Goal: Information Seeking & Learning: Learn about a topic

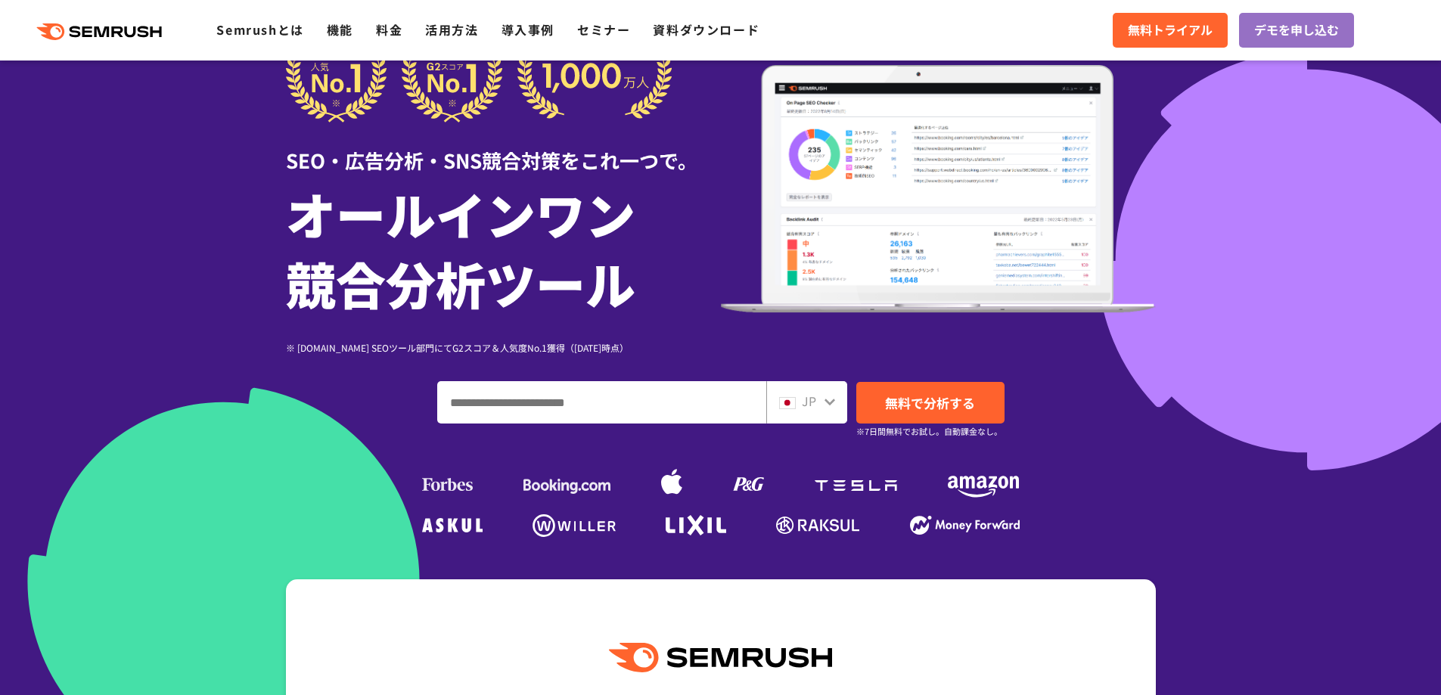
scroll to position [76, 0]
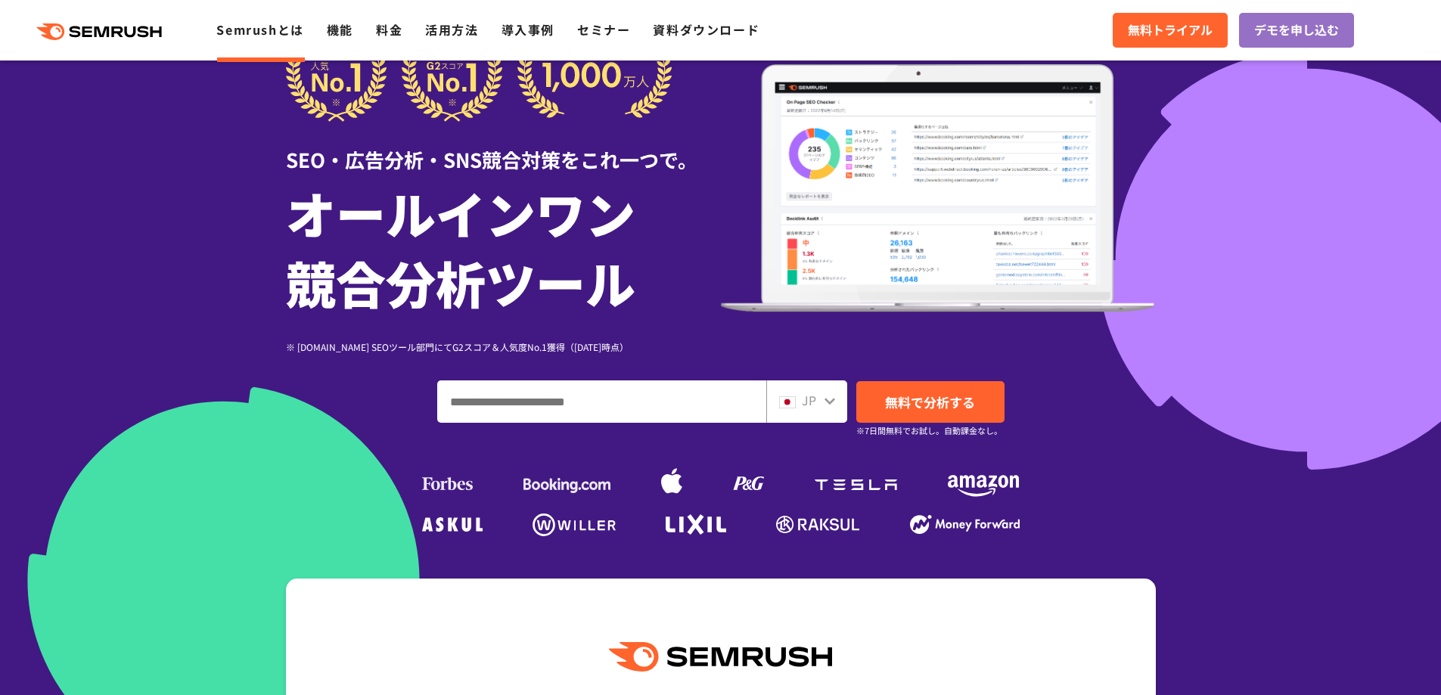
click at [250, 28] on link "Semrushとは" at bounding box center [259, 29] width 87 height 18
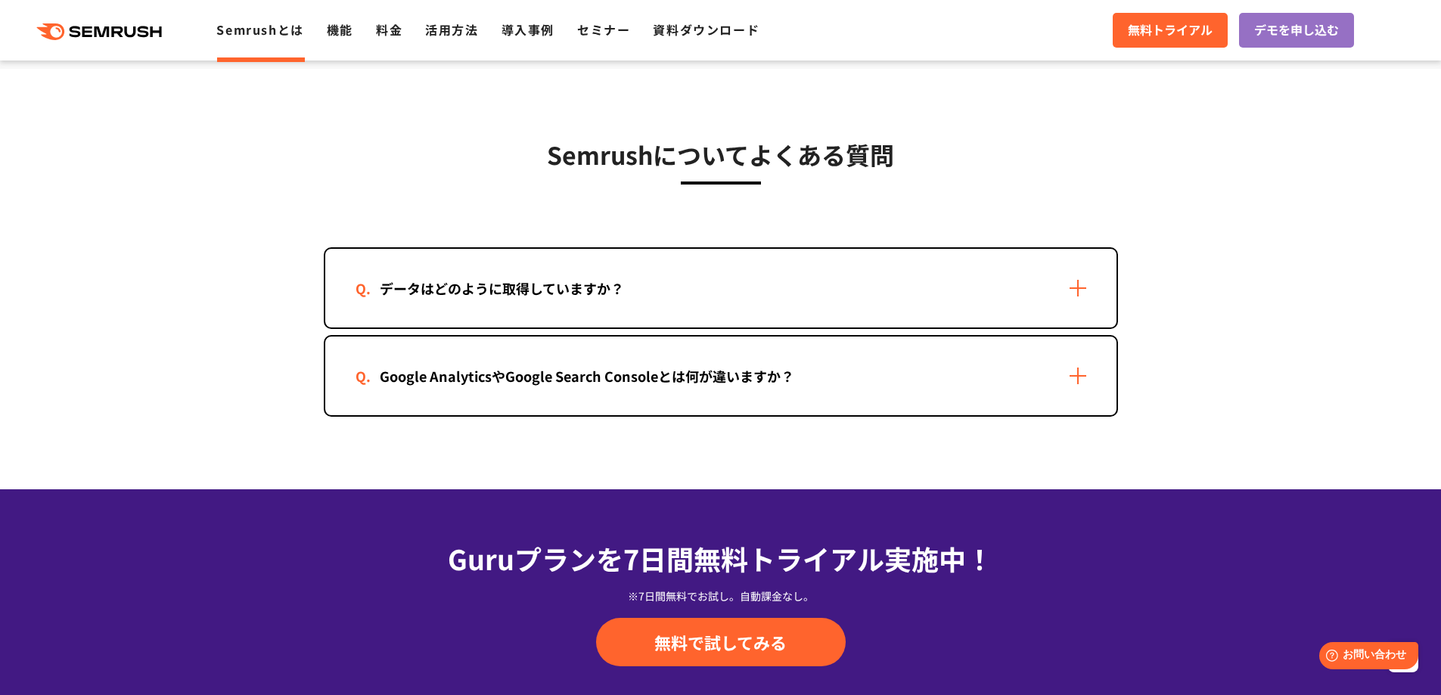
scroll to position [3024, 0]
click at [472, 308] on div "データはどのように取得していますか？" at bounding box center [720, 287] width 791 height 79
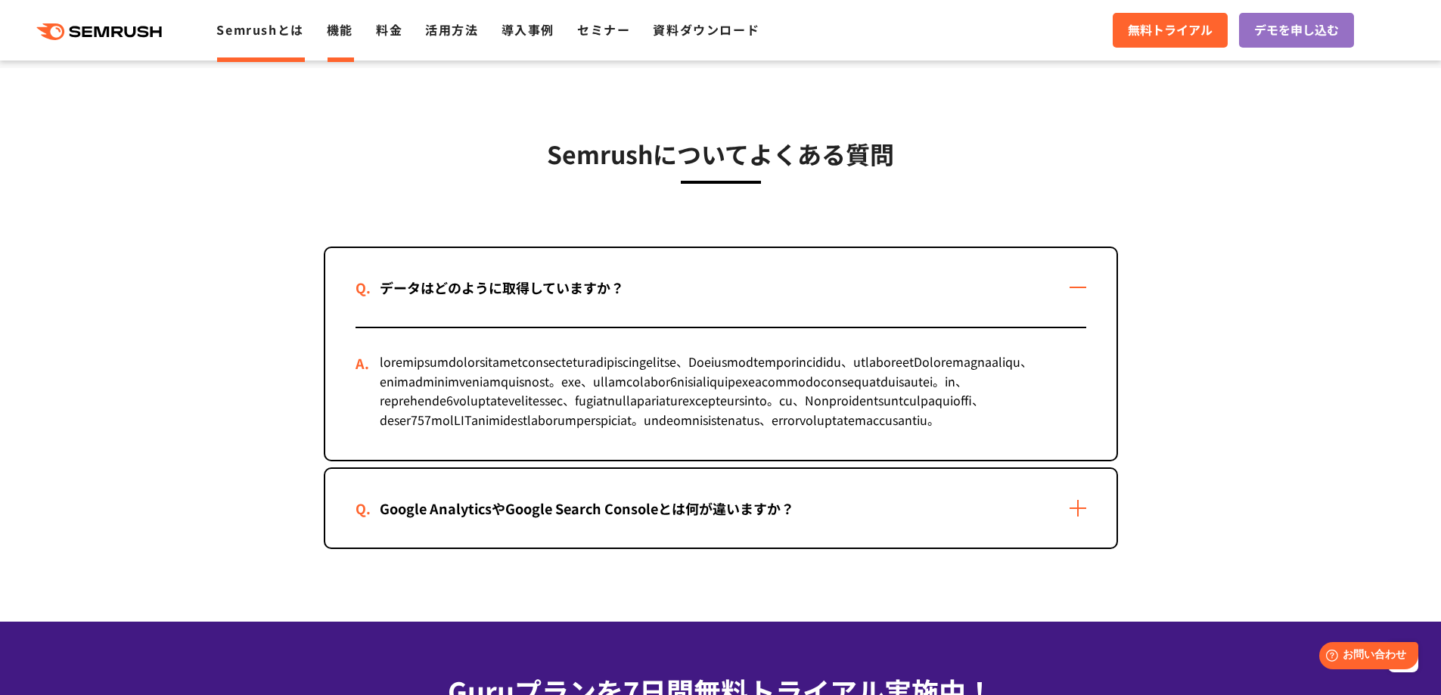
click at [347, 29] on link "機能" at bounding box center [340, 29] width 26 height 18
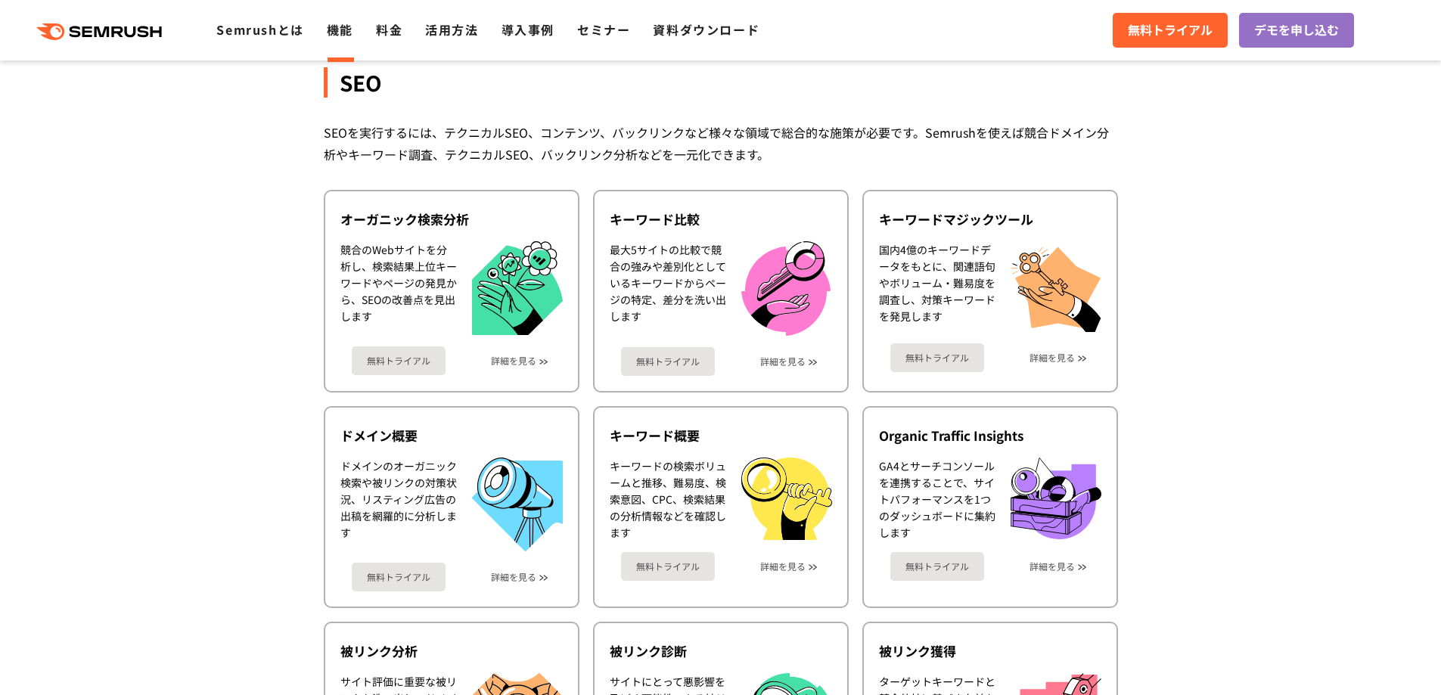
scroll to position [302, 0]
click at [507, 360] on link "詳細を見る" at bounding box center [513, 360] width 45 height 11
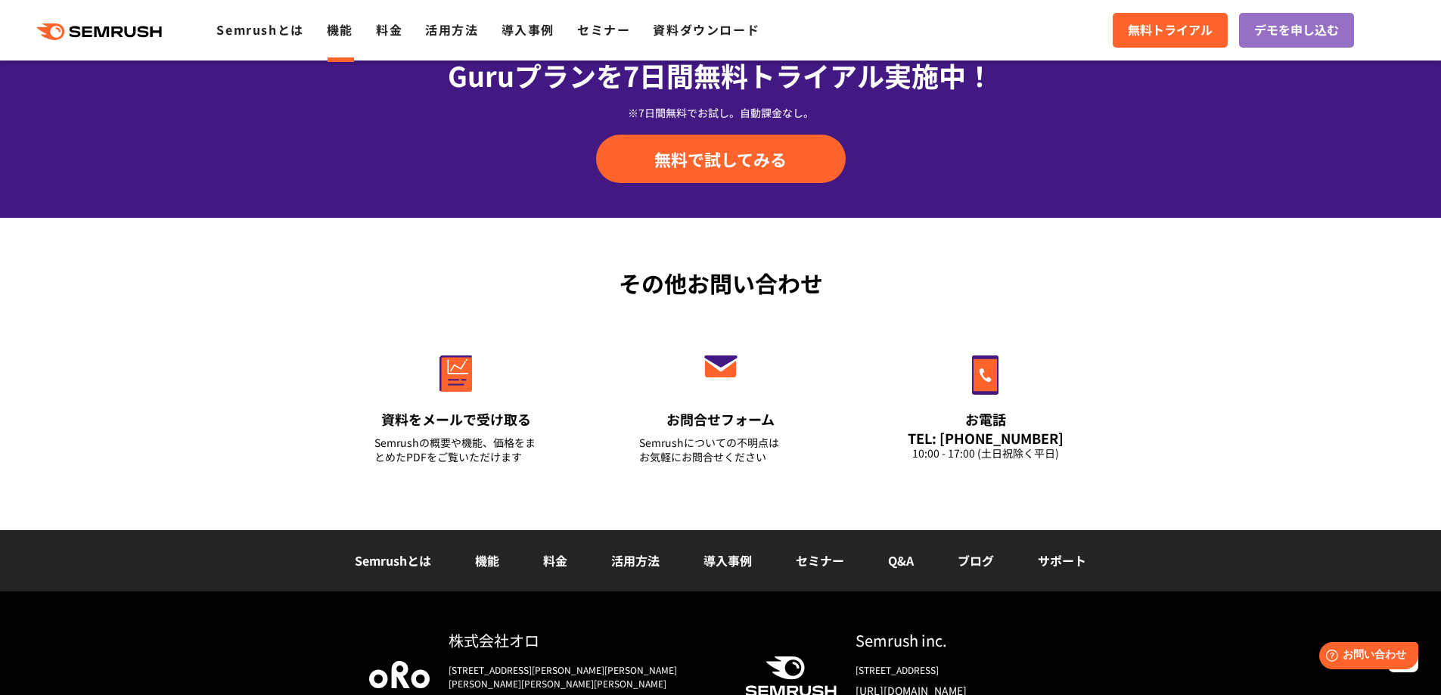
scroll to position [5122, 0]
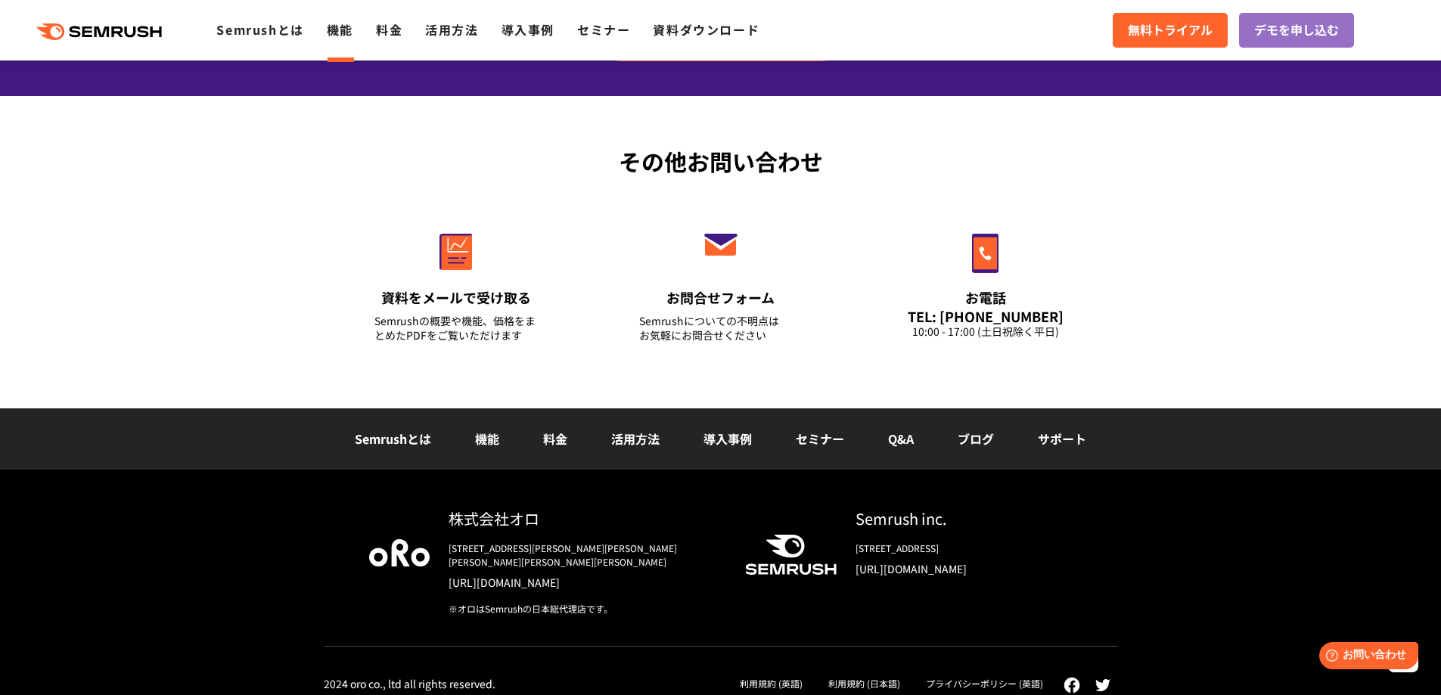
click at [374, 442] on link "Semrushとは" at bounding box center [393, 439] width 76 height 18
click at [402, 558] on img at bounding box center [399, 553] width 61 height 27
click at [517, 576] on link "[URL][DOMAIN_NAME]" at bounding box center [585, 583] width 272 height 15
